Goal: Task Accomplishment & Management: Complete application form

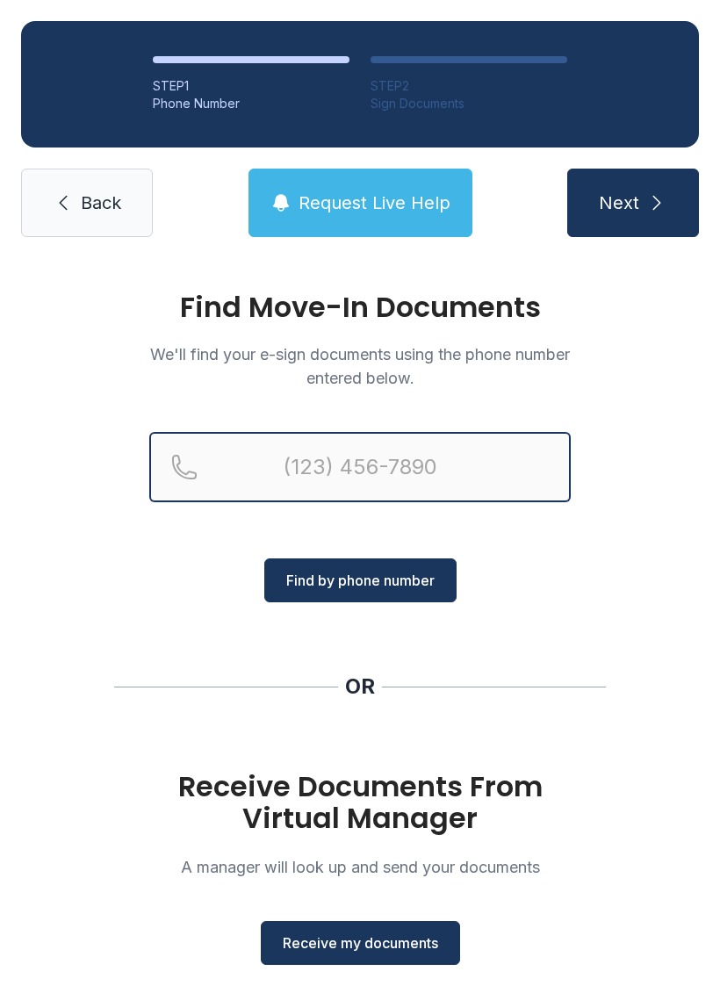
click at [266, 466] on input "Reservation phone number" at bounding box center [359, 467] width 421 height 70
type input "[PHONE_NUMBER]"
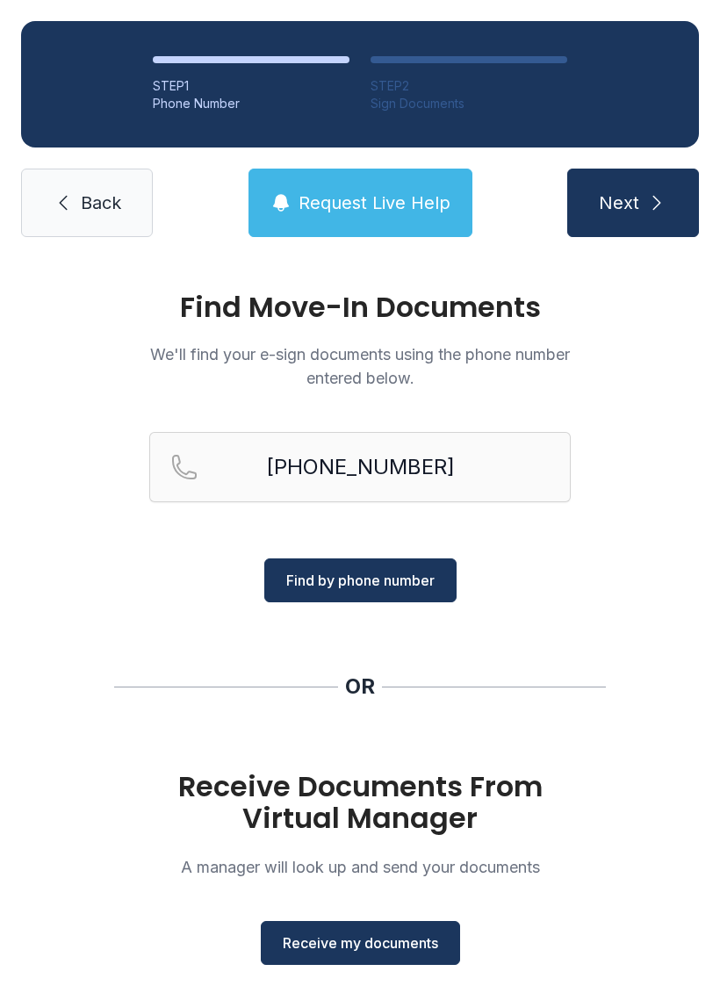
click at [394, 585] on span "Find by phone number" at bounding box center [360, 580] width 148 height 21
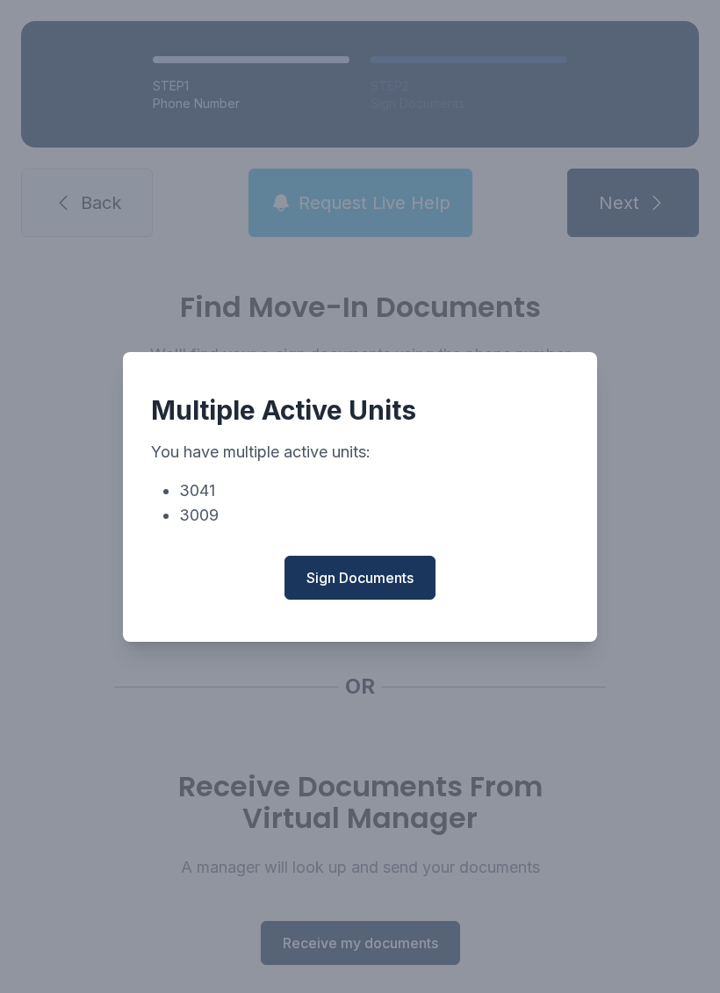
click at [387, 580] on span "Sign Documents" at bounding box center [359, 577] width 107 height 21
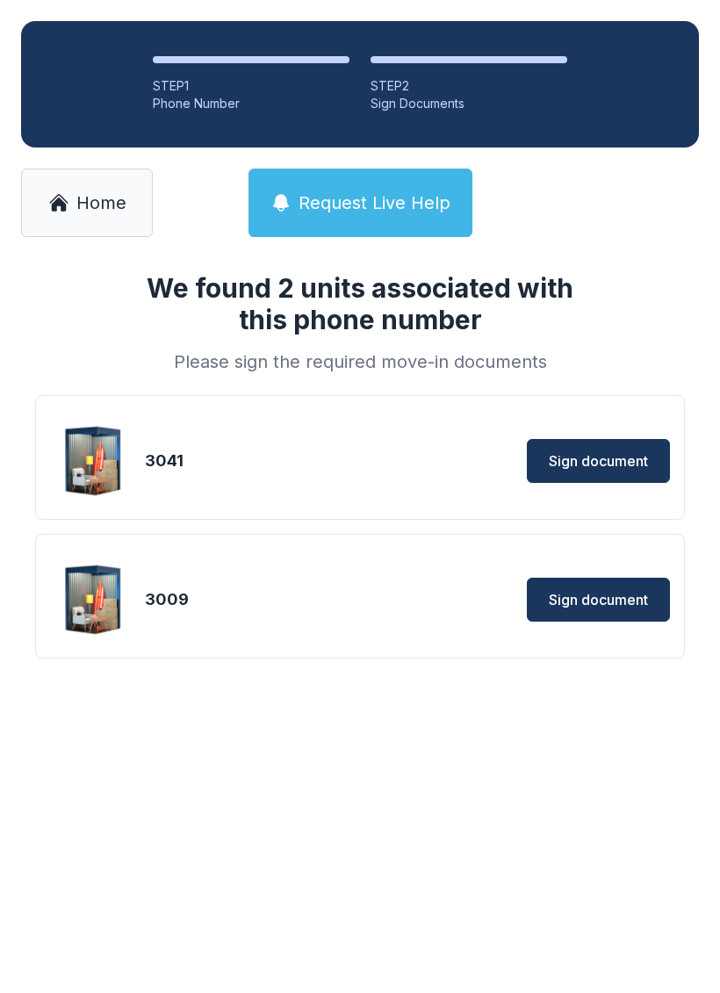
click at [90, 193] on span "Home" at bounding box center [101, 202] width 50 height 25
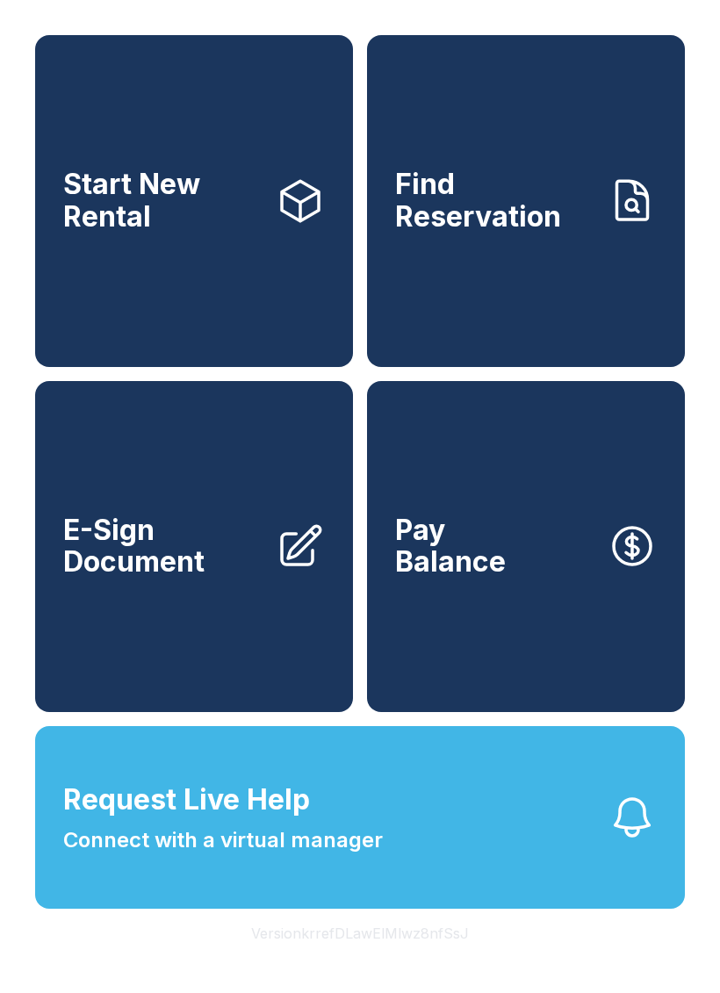
click at [215, 578] on span "E-Sign Document" at bounding box center [162, 546] width 198 height 64
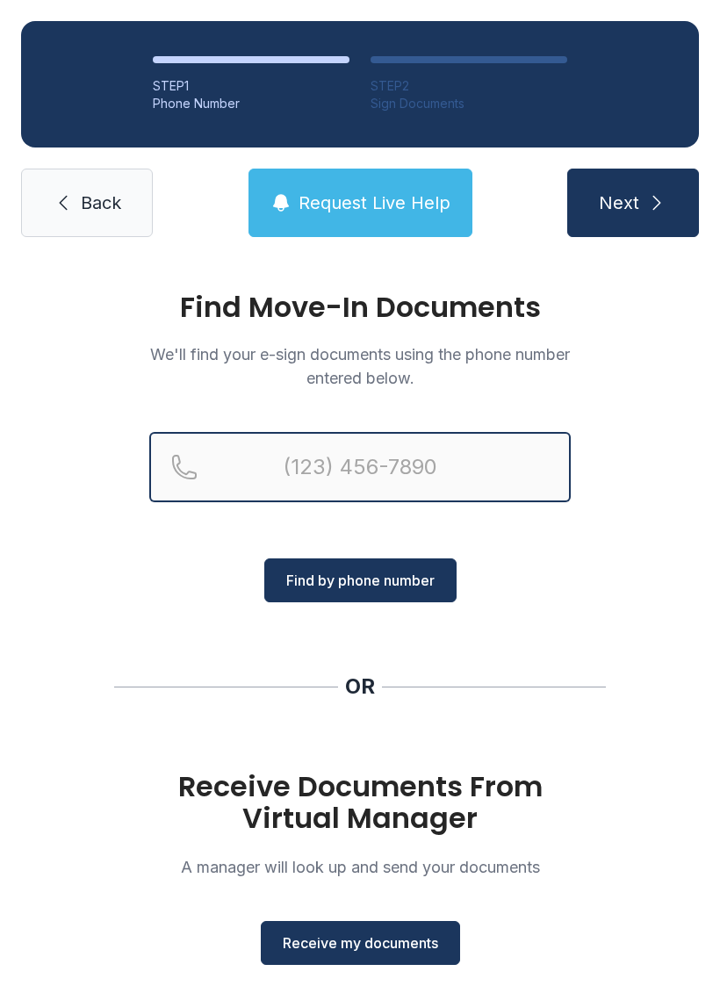
click at [309, 478] on input "Reservation phone number" at bounding box center [359, 467] width 421 height 70
type input "[PHONE_NUMBER]"
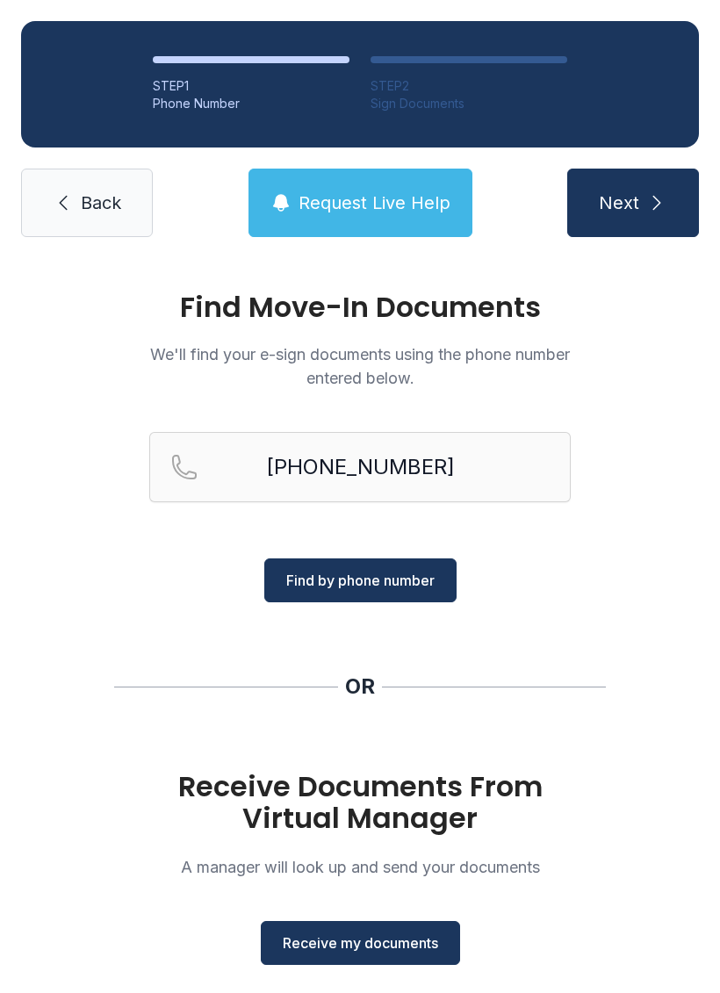
click at [417, 564] on button "Find by phone number" at bounding box center [360, 580] width 192 height 44
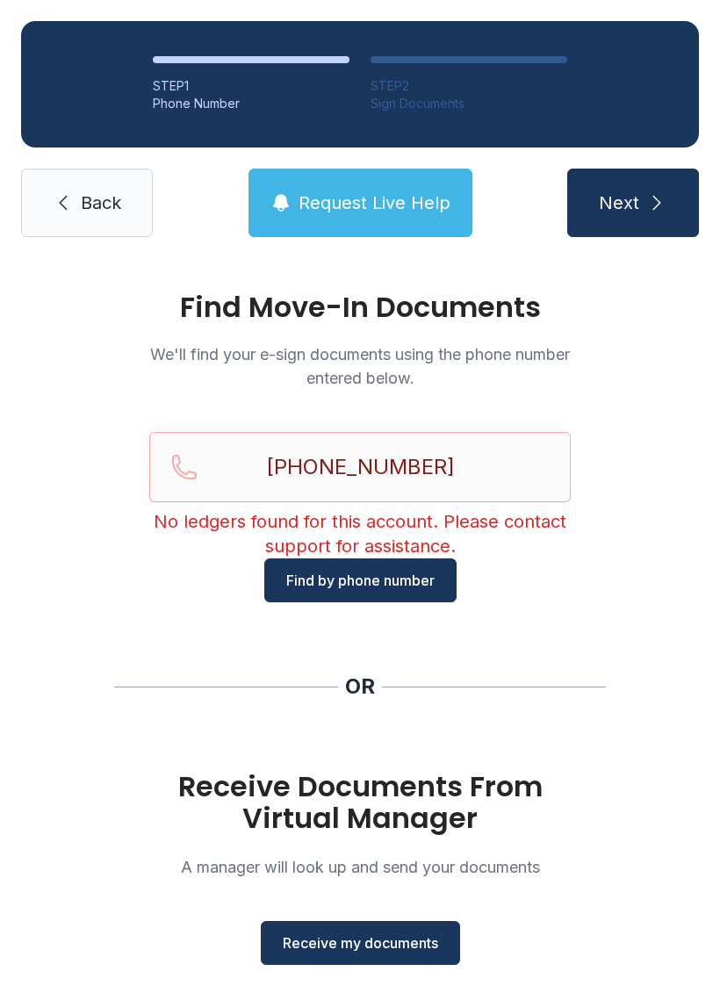
click at [417, 948] on span "Receive my documents" at bounding box center [360, 942] width 155 height 21
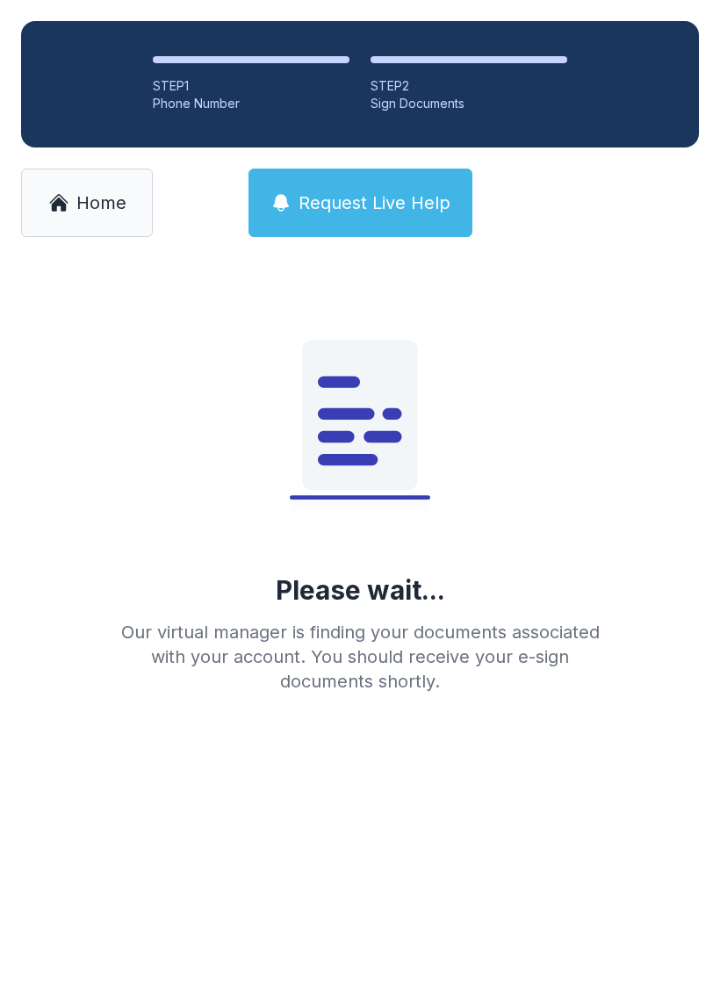
click at [97, 190] on link "Home" at bounding box center [87, 203] width 132 height 68
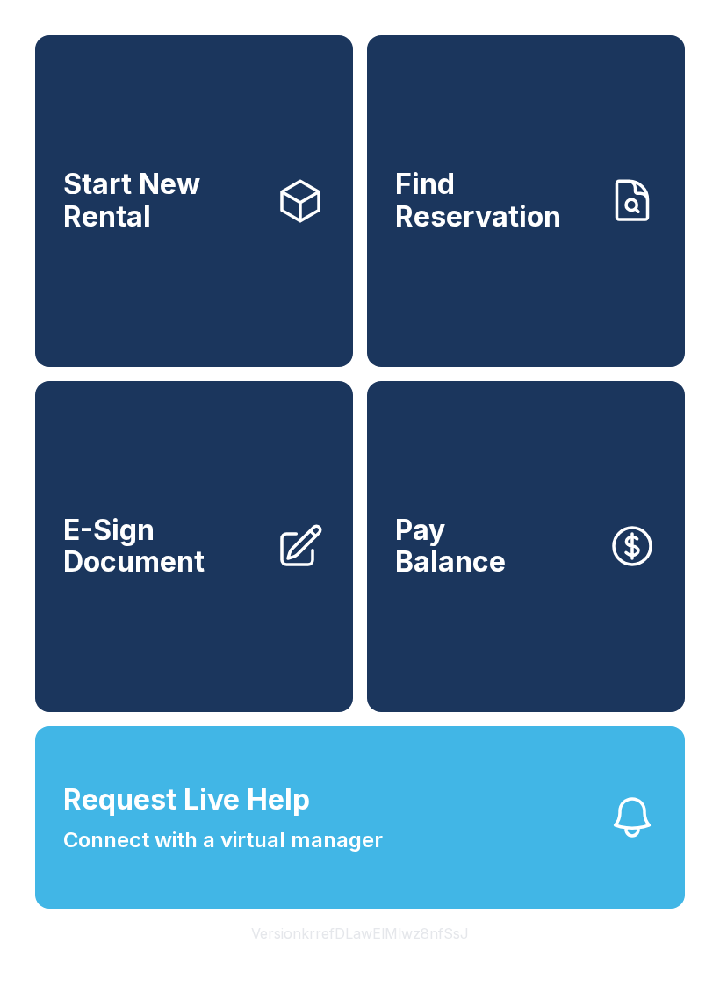
click at [214, 562] on span "E-Sign Document" at bounding box center [162, 546] width 198 height 64
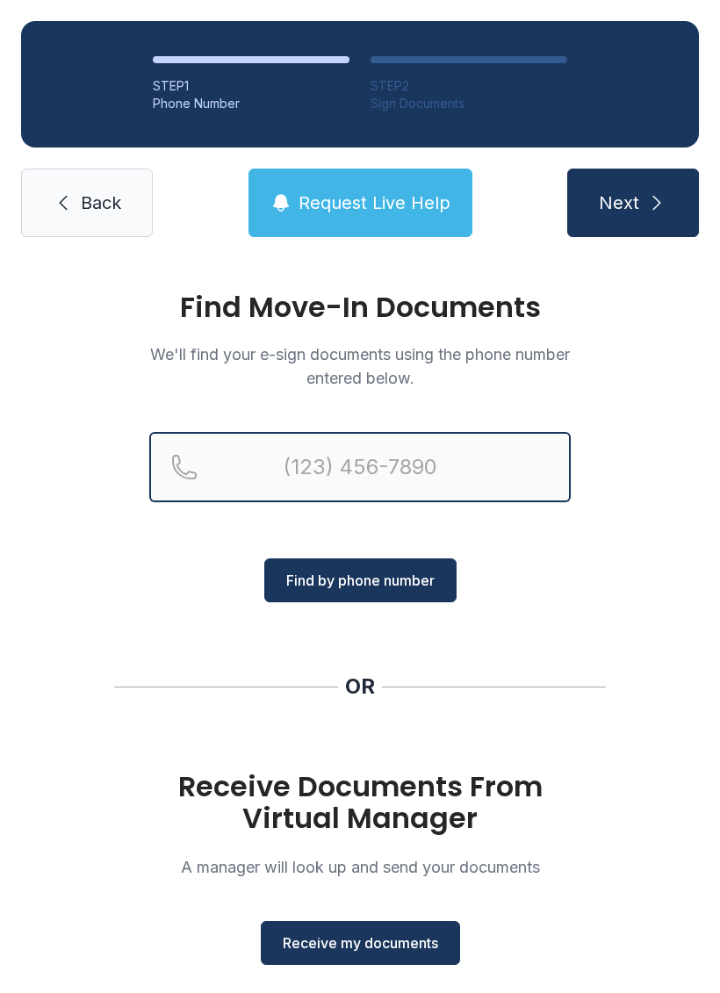
click at [376, 500] on input "Reservation phone number" at bounding box center [359, 467] width 421 height 70
type input "[PHONE_NUMBER]"
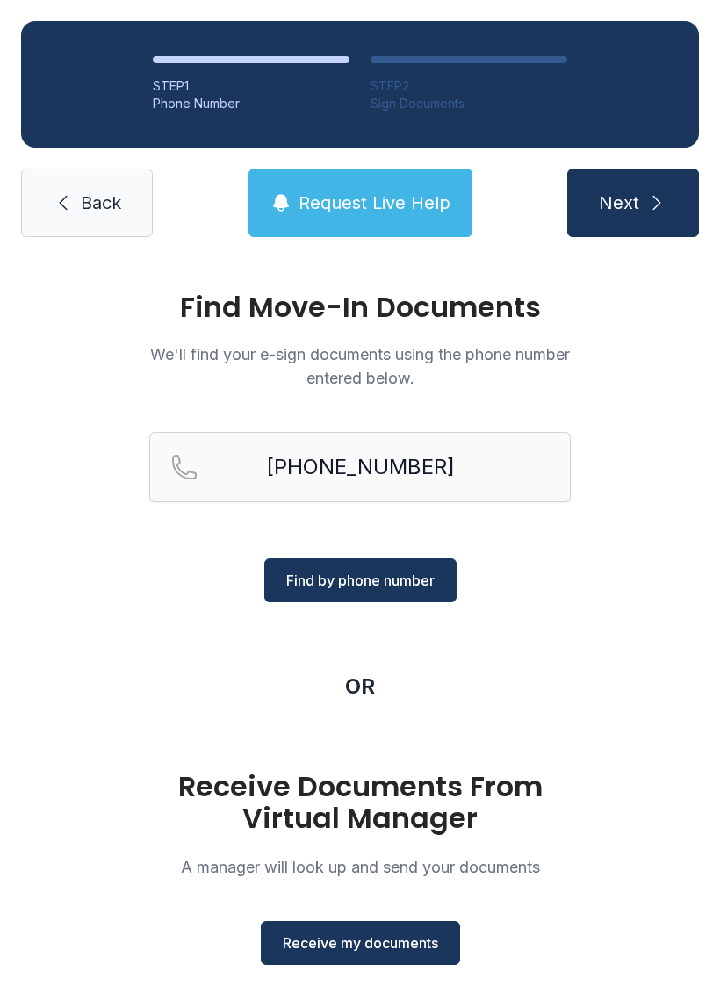
click at [400, 586] on span "Find by phone number" at bounding box center [360, 580] width 148 height 21
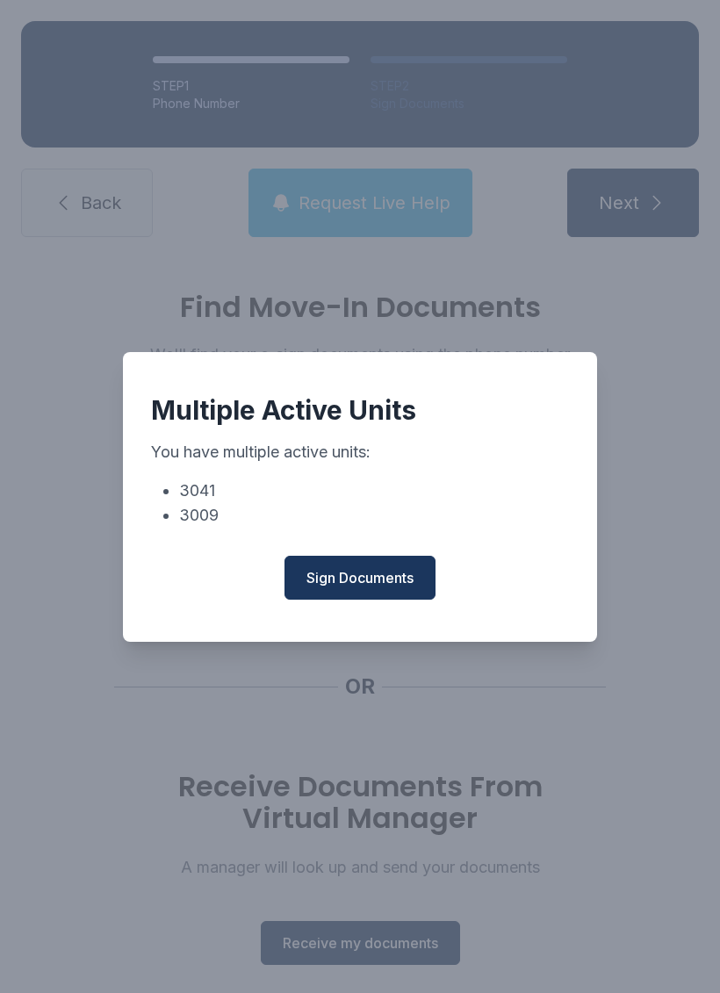
click at [210, 498] on li "3041" at bounding box center [374, 490] width 390 height 25
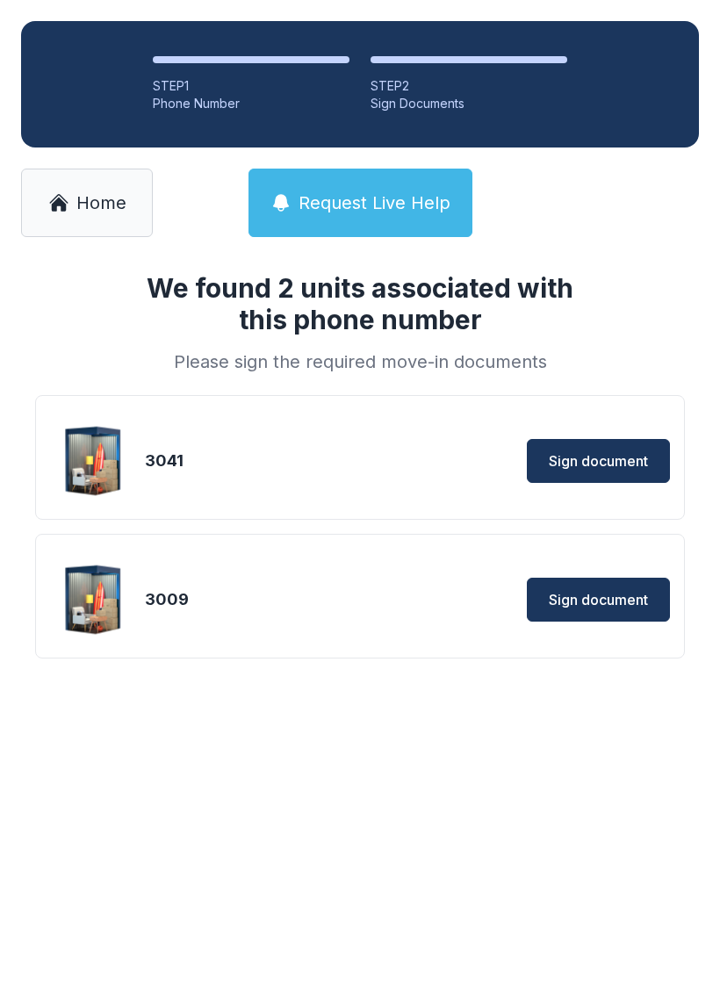
click at [623, 459] on span "Sign document" at bounding box center [598, 460] width 99 height 21
click at [87, 236] on link "Home" at bounding box center [87, 203] width 132 height 68
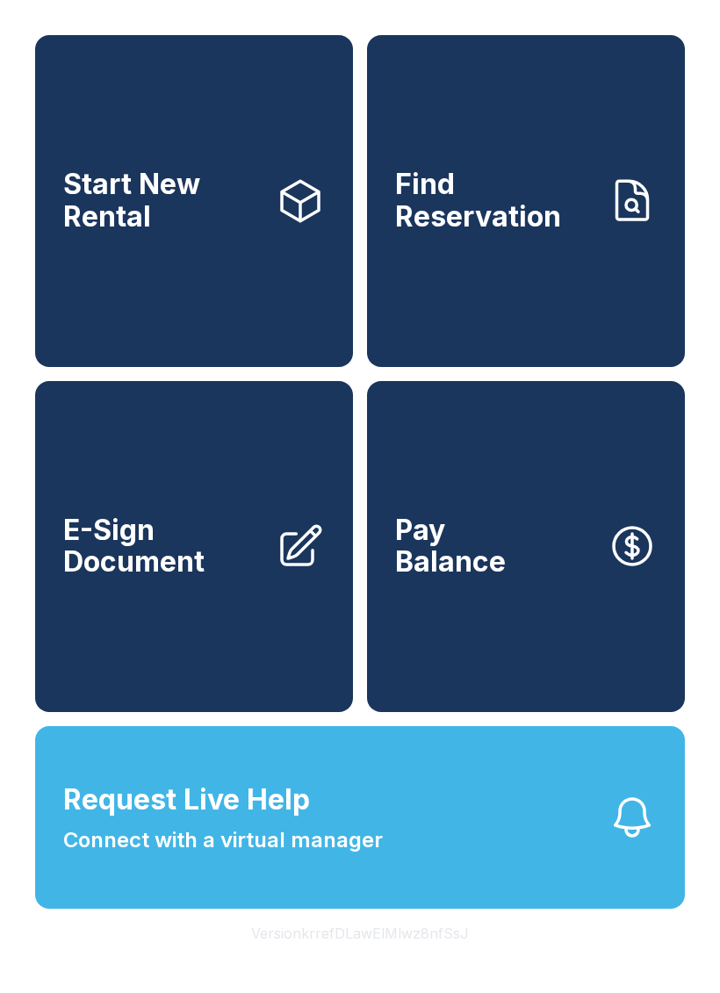
click at [208, 525] on link "E-Sign Document" at bounding box center [194, 547] width 318 height 332
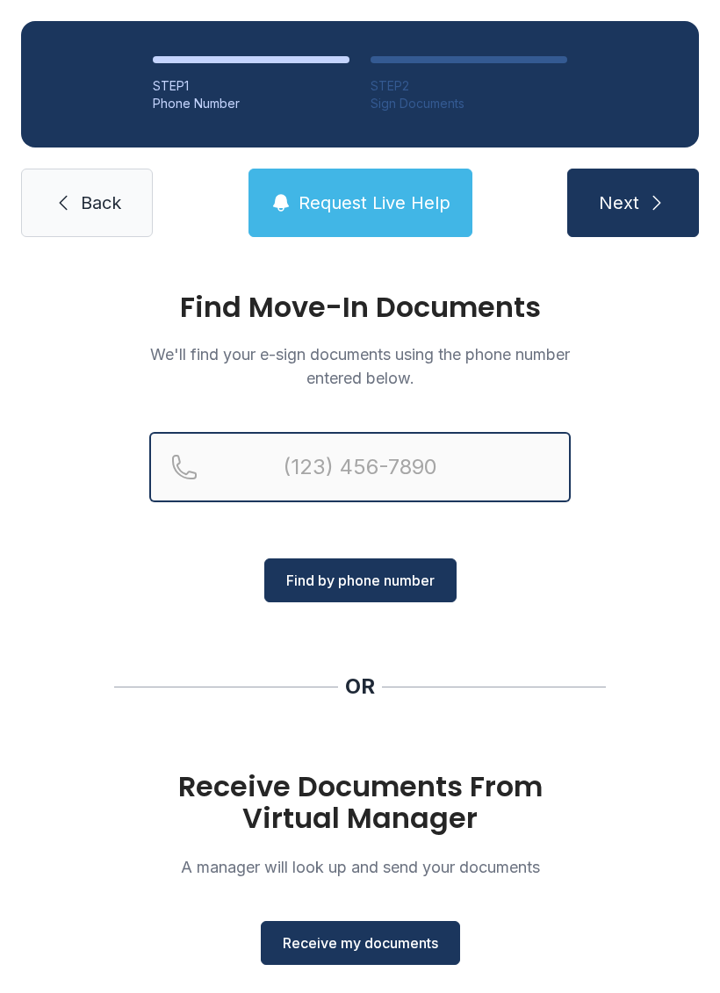
click at [312, 459] on input "Reservation phone number" at bounding box center [359, 467] width 421 height 70
type input "[PHONE_NUMBER]"
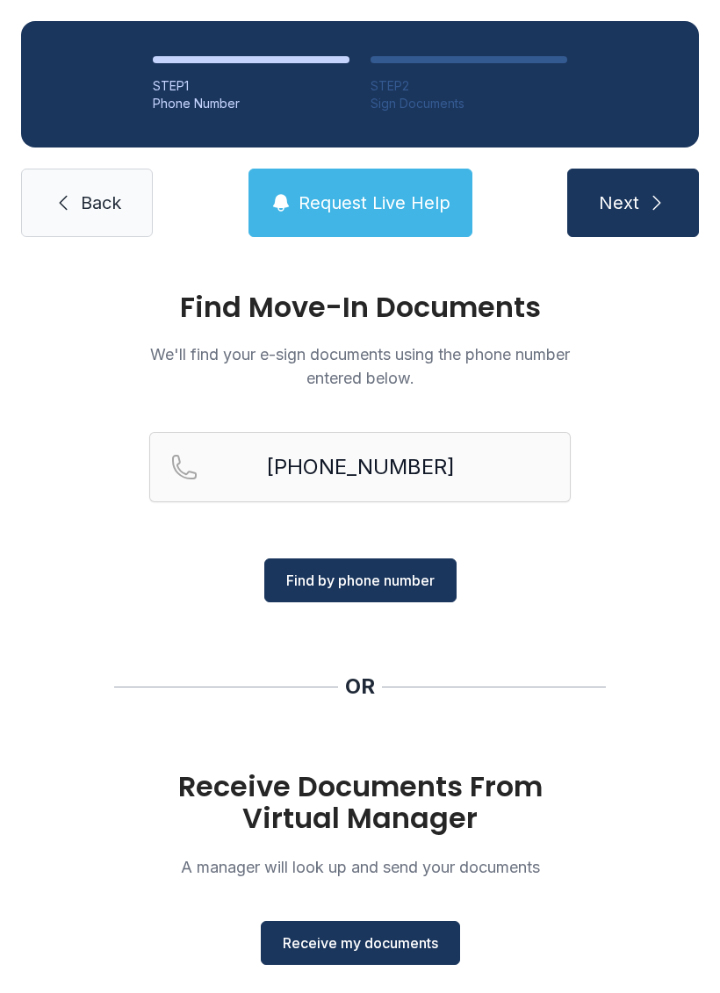
click at [430, 574] on span "Find by phone number" at bounding box center [360, 580] width 148 height 21
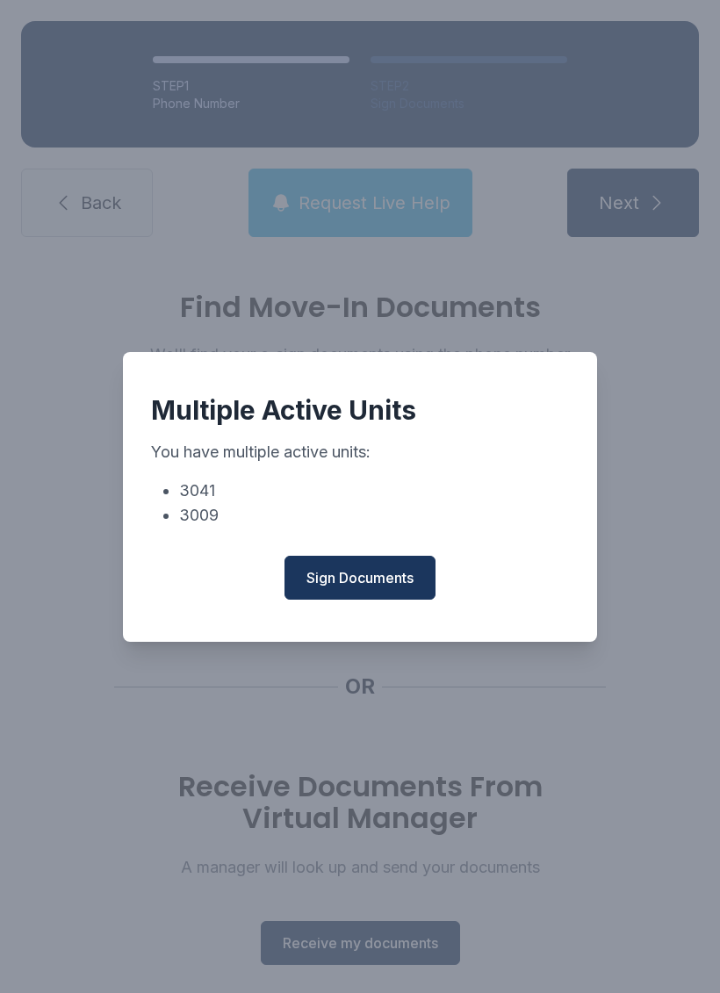
click at [376, 579] on span "Sign Documents" at bounding box center [359, 577] width 107 height 21
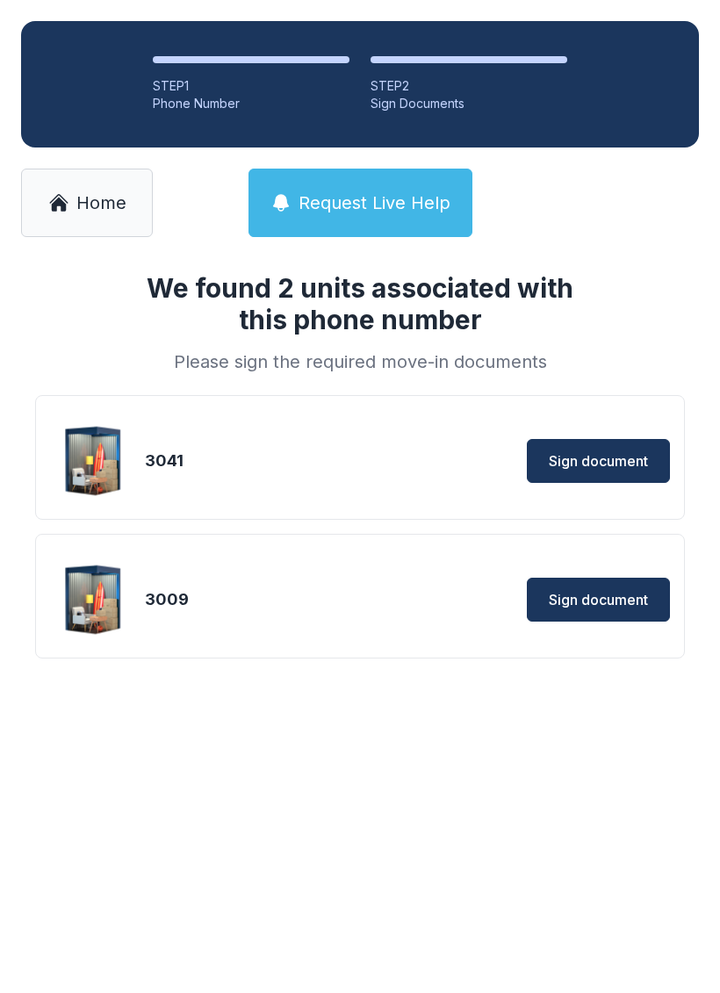
click at [89, 204] on span "Home" at bounding box center [101, 202] width 50 height 25
